Goal: Find specific page/section: Find specific page/section

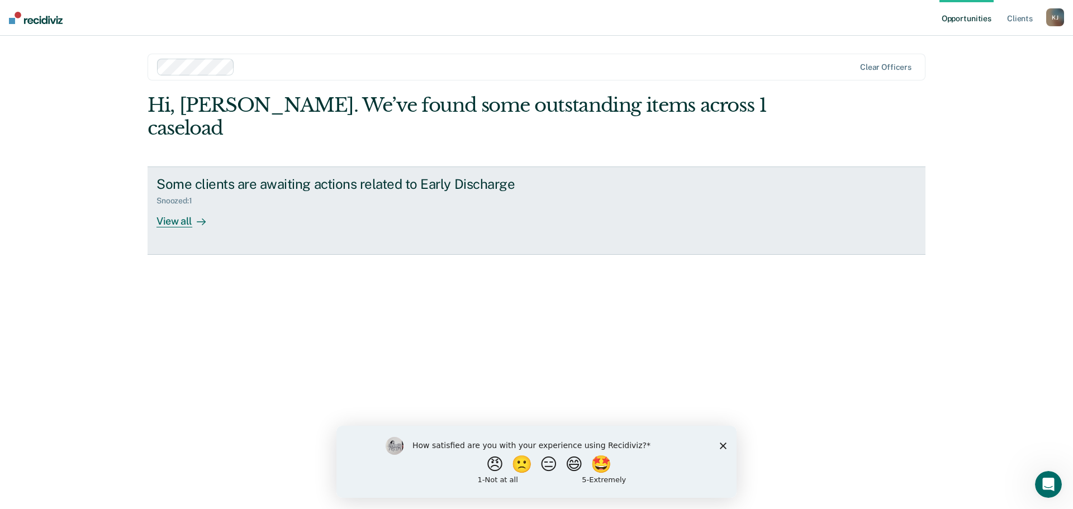
click at [178, 206] on div "View all" at bounding box center [187, 217] width 63 height 22
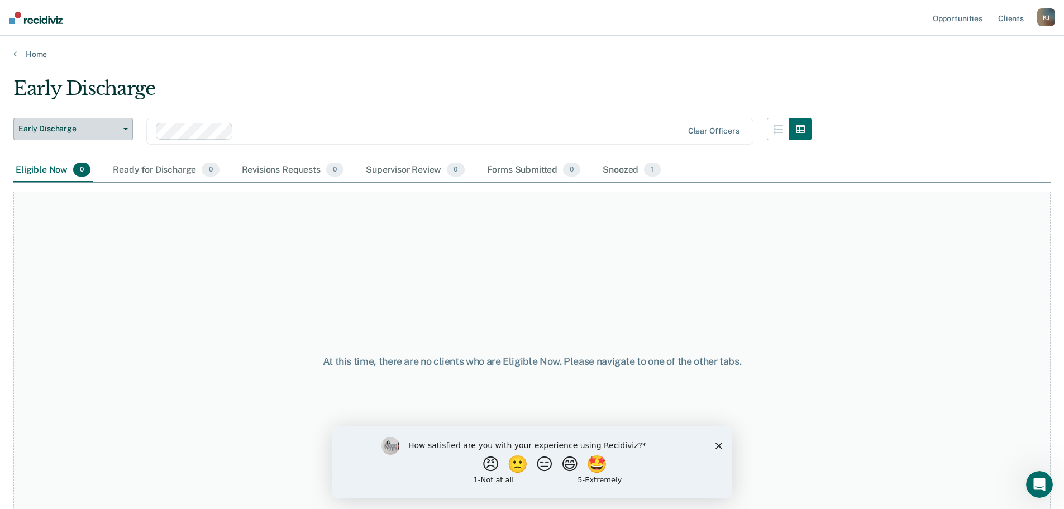
click at [89, 127] on span "Early Discharge" at bounding box center [68, 128] width 101 height 9
click at [60, 167] on div "Eligible Now 0" at bounding box center [52, 170] width 79 height 25
click at [170, 172] on div "Ready for Discharge 0" at bounding box center [166, 170] width 111 height 25
